Goal: Information Seeking & Learning: Compare options

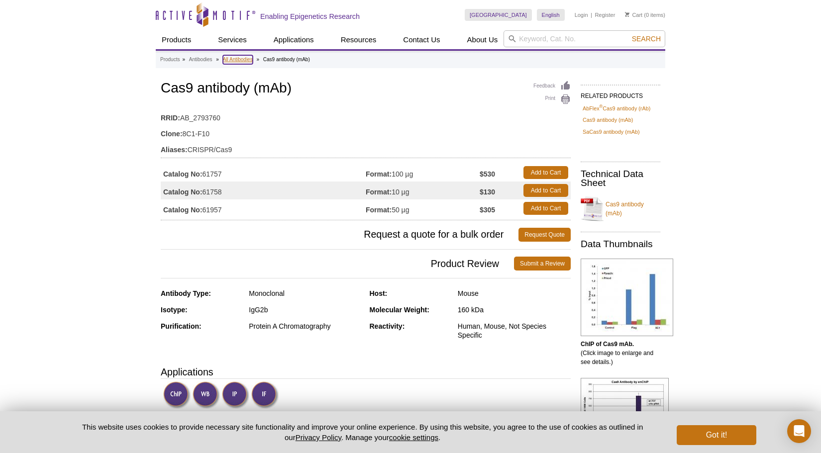
click at [239, 61] on link "All Antibodies" at bounding box center [238, 59] width 30 height 9
click at [237, 58] on link "All Antibodies" at bounding box center [238, 59] width 30 height 9
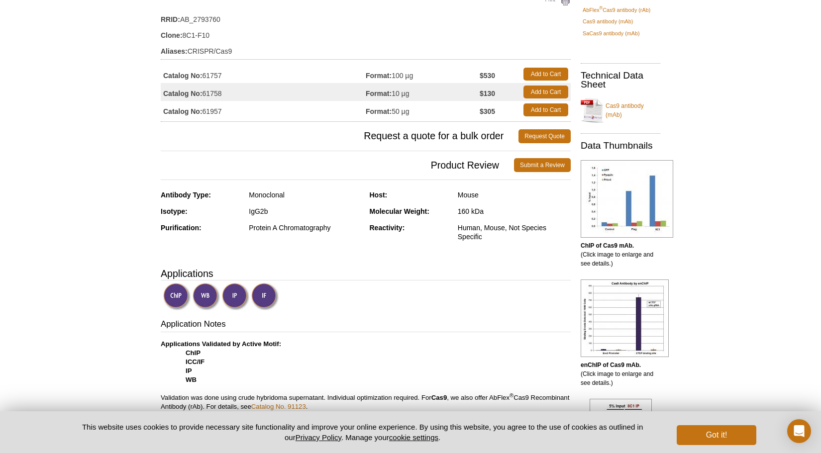
scroll to position [50, 0]
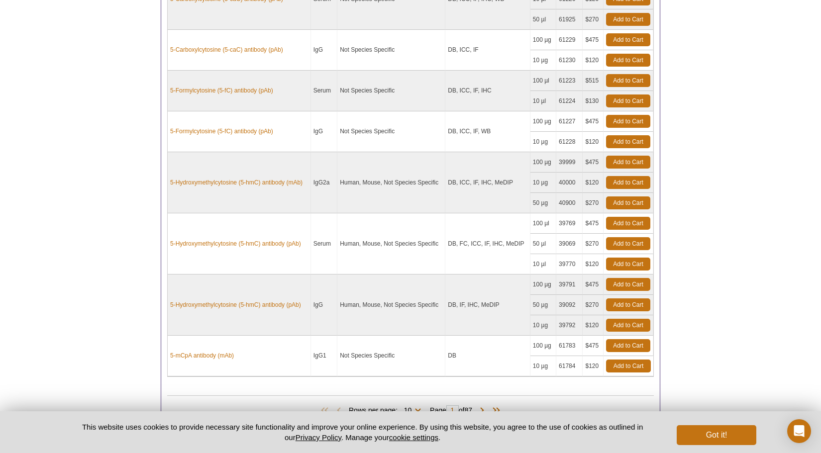
scroll to position [746, 0]
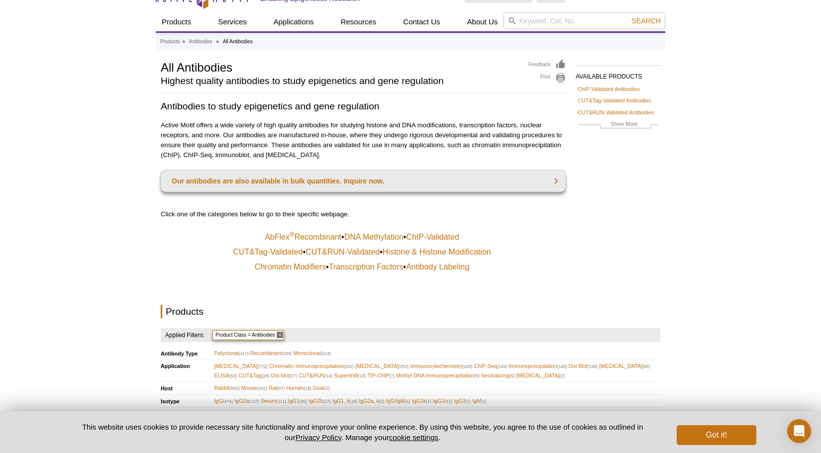
scroll to position [0, 0]
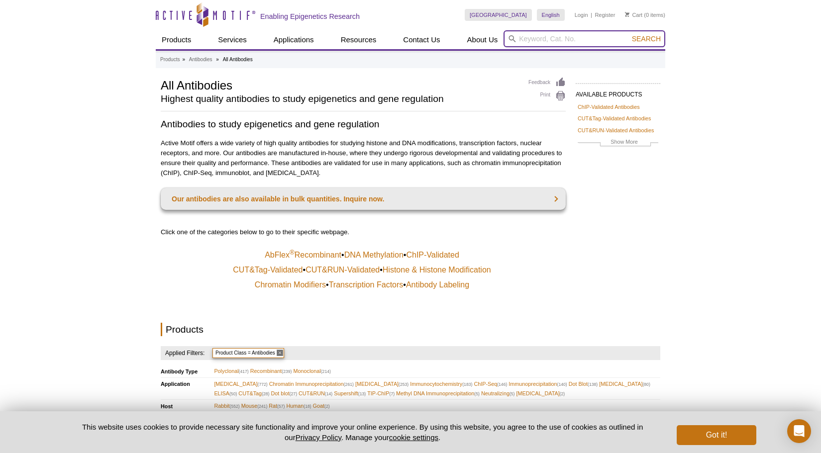
click at [575, 40] on input "search" at bounding box center [584, 38] width 162 height 17
type input "Cas9"
click at [629, 34] on button "Search" at bounding box center [646, 38] width 35 height 9
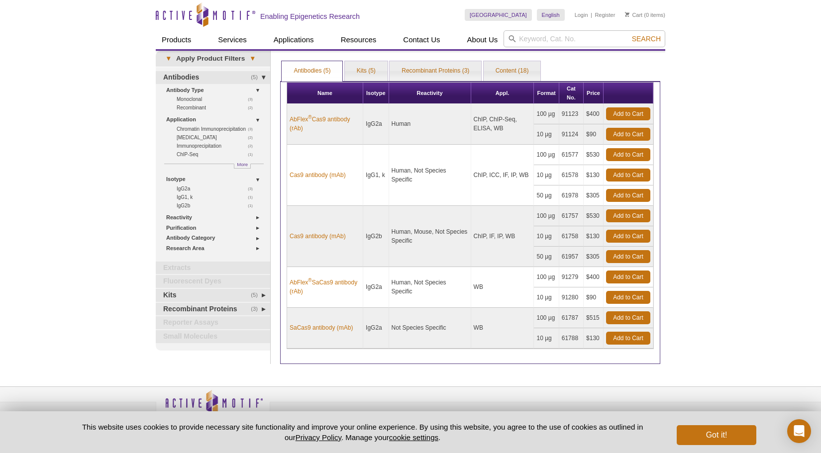
click at [81, 251] on div "Active Motif Logo Enabling Epigenetics Research 0 Search Skip to content Active…" at bounding box center [410, 236] width 821 height 473
click at [343, 119] on link "AbFlex ® Cas9 antibody (rAb)" at bounding box center [324, 124] width 71 height 18
click at [307, 174] on link "Cas9 antibody (mAb)" at bounding box center [317, 175] width 56 height 9
click at [323, 233] on link "Cas9 antibody (mAb)" at bounding box center [317, 236] width 56 height 9
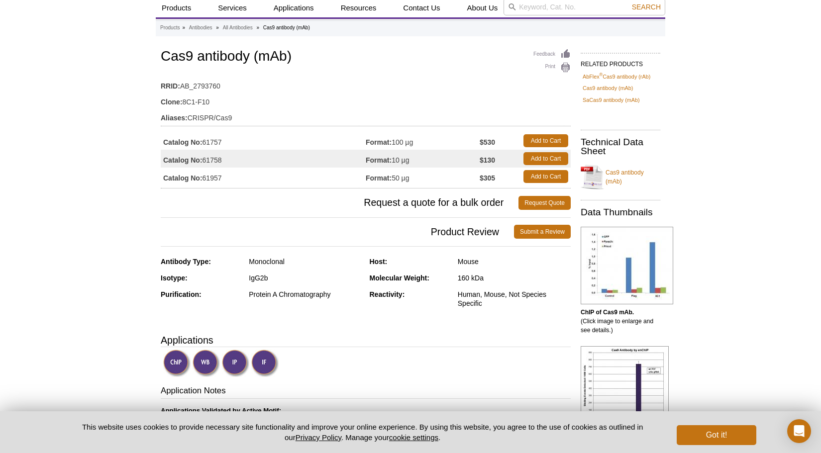
scroll to position [50, 0]
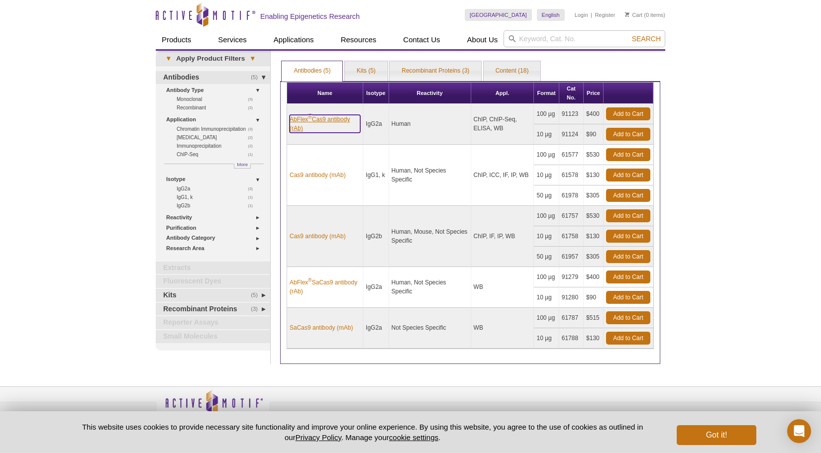
click at [319, 118] on link "AbFlex ® Cas9 antibody (rAb)" at bounding box center [324, 124] width 71 height 18
click at [325, 179] on link "Cas9 antibody (mAb)" at bounding box center [317, 175] width 56 height 9
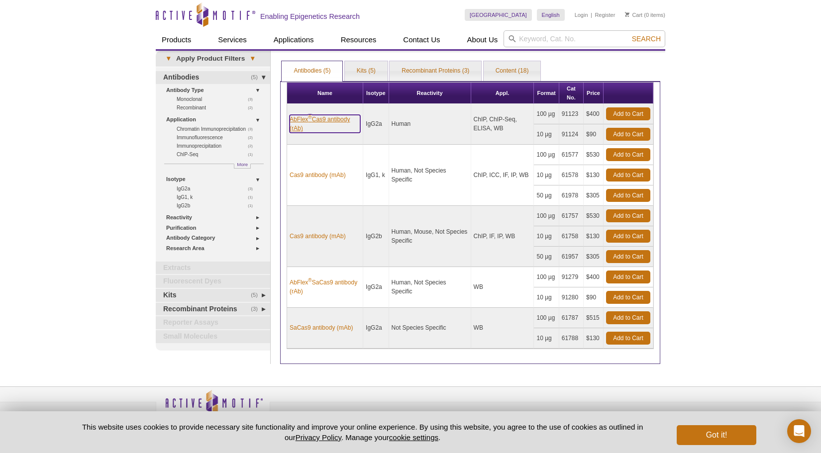
click at [321, 122] on link "AbFlex ® Cas9 antibody (rAb)" at bounding box center [324, 124] width 71 height 18
click at [306, 233] on link "Cas9 antibody (mAb)" at bounding box center [317, 236] width 56 height 9
